Goal: Navigation & Orientation: Go to known website

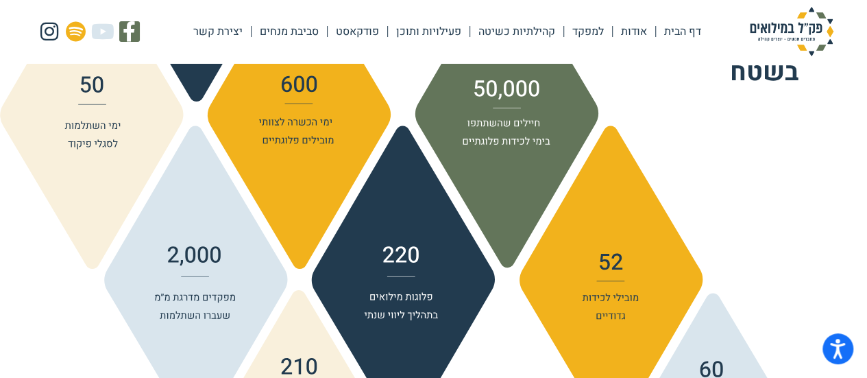
scroll to position [1453, 0]
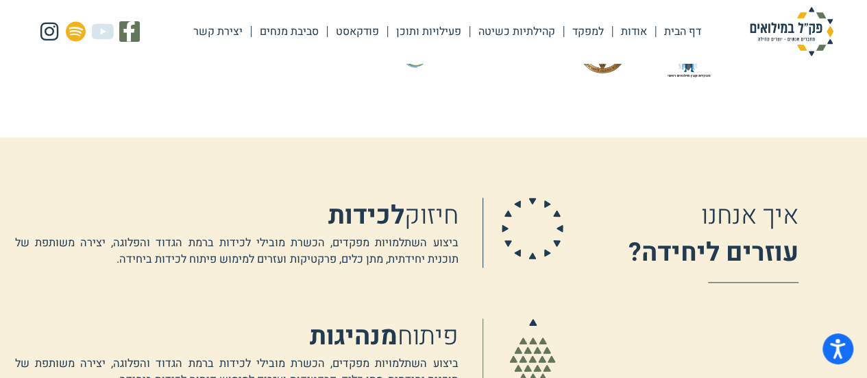
scroll to position [740, 0]
